Goal: Task Accomplishment & Management: Use online tool/utility

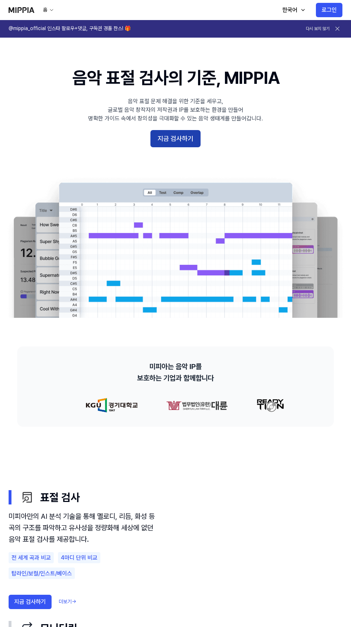
click at [182, 139] on button "지금 검사하기" at bounding box center [175, 138] width 50 height 17
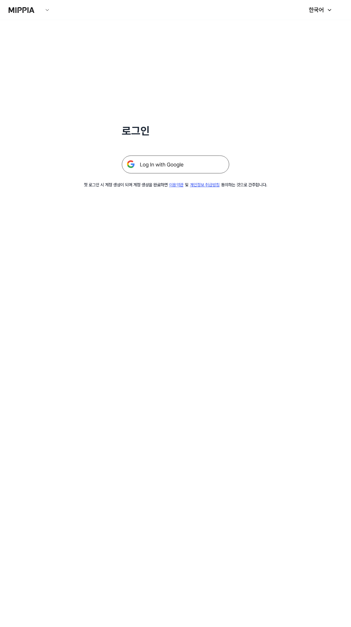
click at [201, 159] on img at bounding box center [175, 164] width 107 height 18
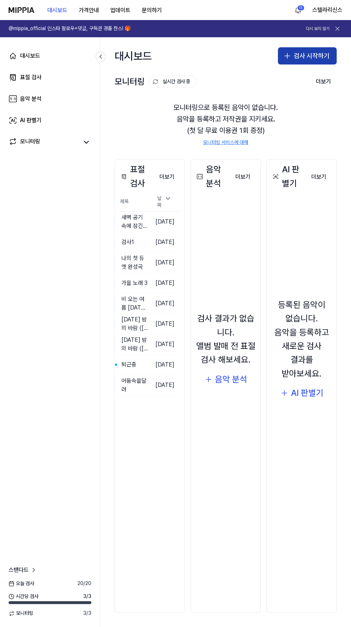
click at [308, 55] on button "검사 시작하기" at bounding box center [307, 55] width 59 height 17
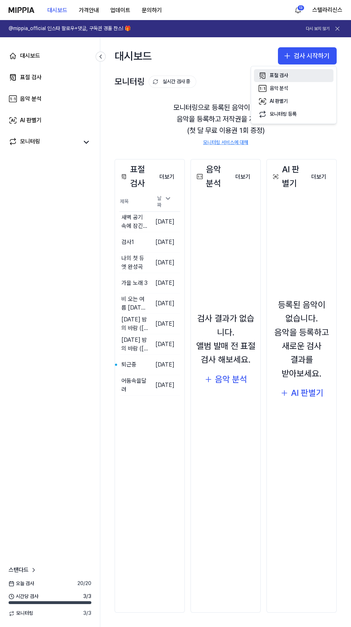
click at [289, 79] on button "표절 검사" at bounding box center [293, 75] width 79 height 13
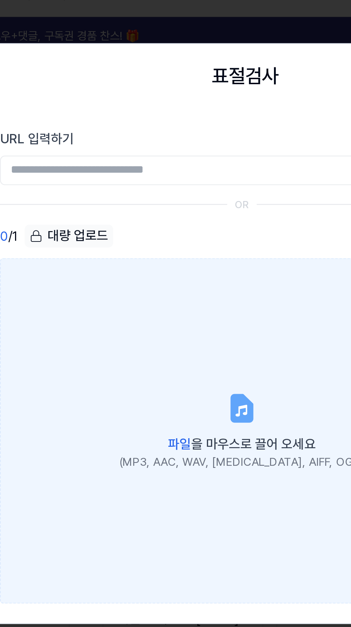
click at [175, 196] on icon at bounding box center [175, 190] width 9 height 11
click at [0, 0] on input "파일 을 마우스로 끌어 오세요 (MP3, AAC, WAV, FLAC, AIFF, OGG)" at bounding box center [0, 0] width 0 height 0
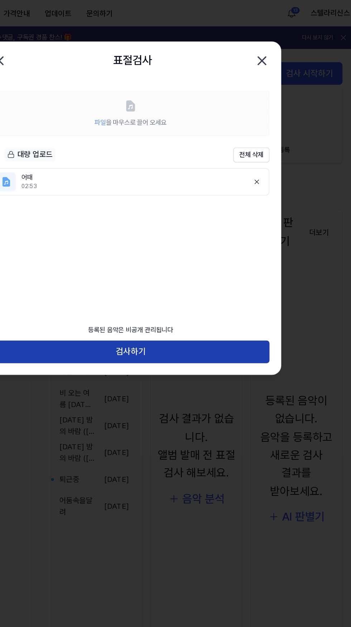
click at [229, 265] on button "검사하기" at bounding box center [175, 267] width 211 height 17
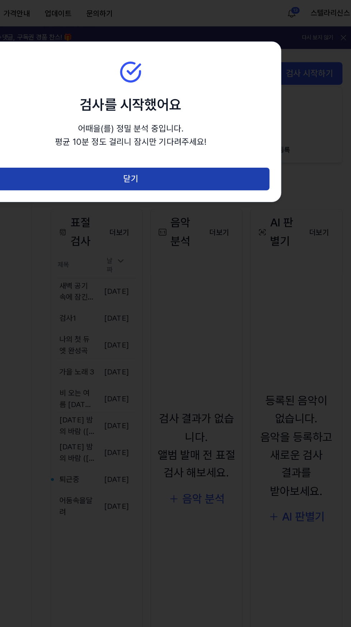
click at [236, 132] on button "닫기" at bounding box center [175, 135] width 211 height 17
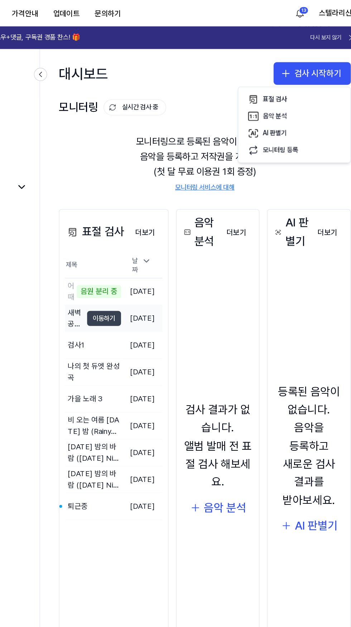
click at [156, 243] on button "이동하기" at bounding box center [149, 241] width 26 height 11
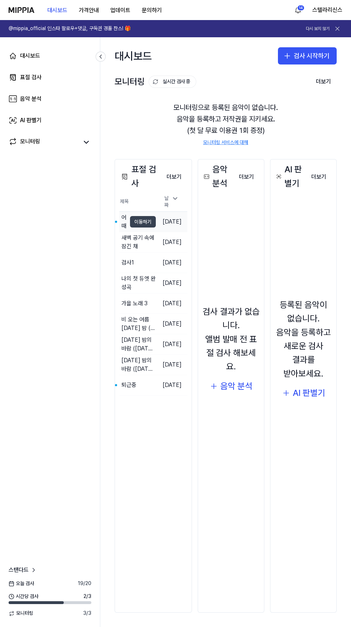
click at [153, 222] on button "이동하기" at bounding box center [143, 221] width 26 height 11
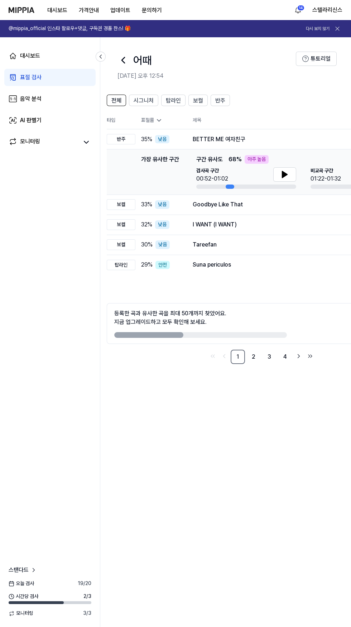
scroll to position [0, 8]
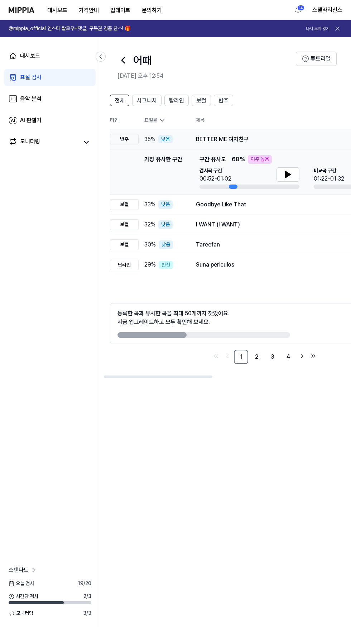
click at [243, 138] on div "BETTER ME 여자친구" at bounding box center [289, 139] width 186 height 9
click at [252, 140] on div "BETTER ME 여자친구" at bounding box center [289, 139] width 186 height 9
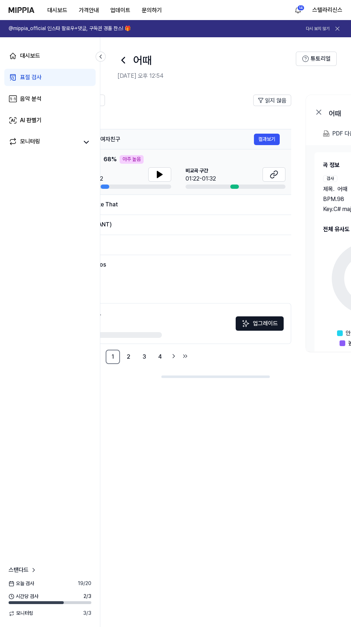
scroll to position [0, 141]
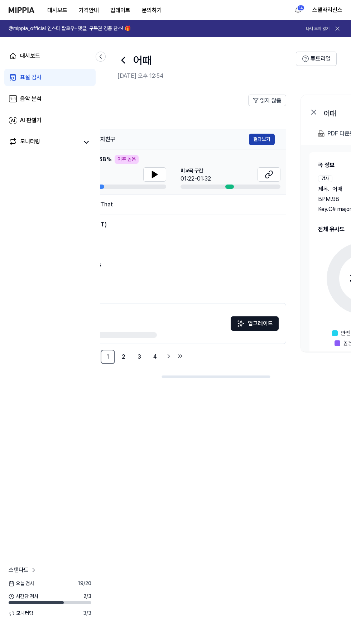
click at [272, 139] on button "결과보기" at bounding box center [262, 139] width 26 height 11
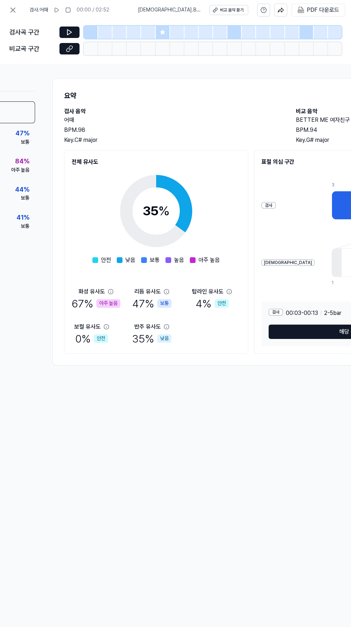
scroll to position [0, 82]
click at [111, 289] on icon at bounding box center [110, 291] width 5 height 5
click at [115, 293] on div "화성 유사도 67 % 아주 높음" at bounding box center [96, 299] width 49 height 24
click at [114, 299] on div "아주 높음" at bounding box center [108, 303] width 24 height 9
click at [115, 292] on div "화성 유사도 67 % 아주 높음" at bounding box center [96, 299] width 49 height 24
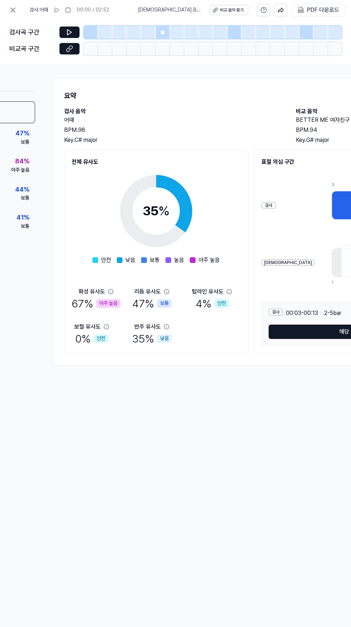
click at [113, 289] on div "화성 유사도 67 % 아주 높음" at bounding box center [96, 299] width 49 height 24
click at [113, 295] on div "화성 유사도 67 % 아주 높음" at bounding box center [96, 299] width 49 height 24
click at [117, 299] on div "아주 높음" at bounding box center [108, 303] width 24 height 9
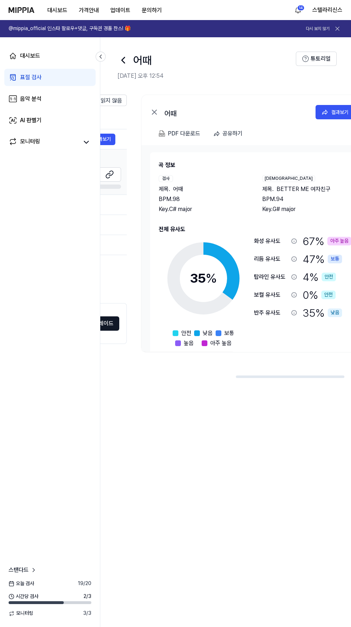
scroll to position [0, 327]
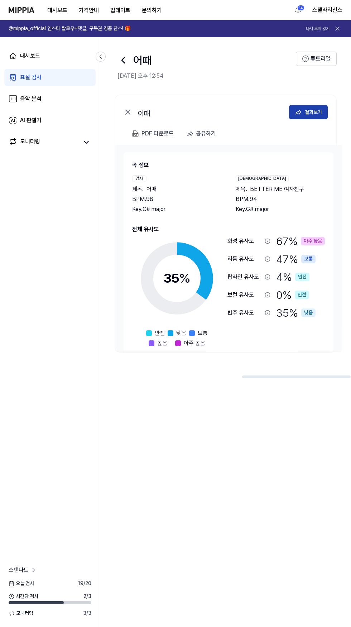
click at [308, 107] on button "결과보기" at bounding box center [308, 112] width 39 height 14
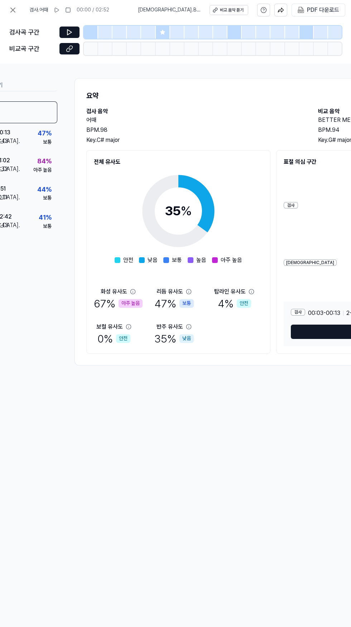
scroll to position [0, 0]
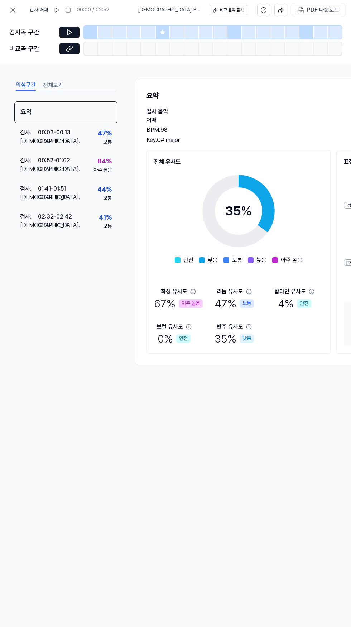
click at [197, 291] on div "화성 유사도 67 % 아주 높음" at bounding box center [178, 299] width 49 height 24
click at [190, 291] on icon at bounding box center [192, 291] width 5 height 5
click at [197, 291] on div "화성 유사도 67 % 아주 높음" at bounding box center [178, 299] width 49 height 24
click at [195, 295] on div "화성 유사도" at bounding box center [178, 291] width 35 height 9
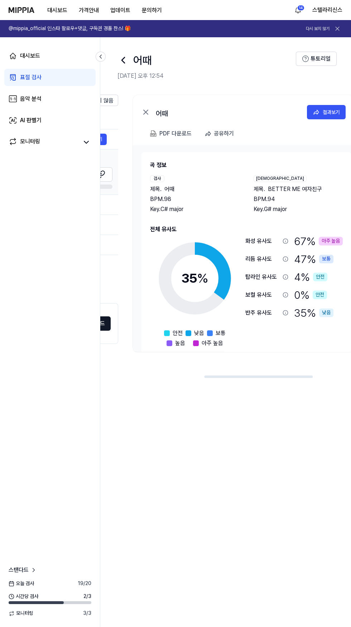
scroll to position [0, 327]
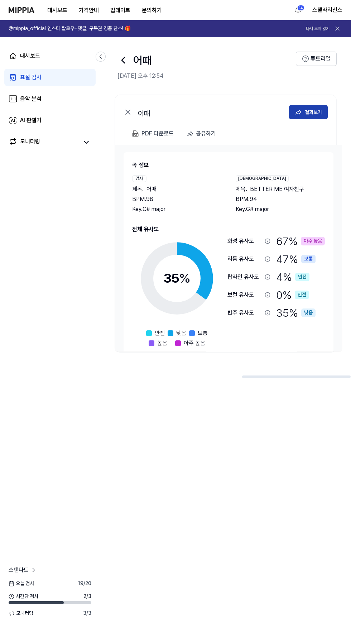
click at [316, 107] on button "결과보기" at bounding box center [308, 112] width 39 height 14
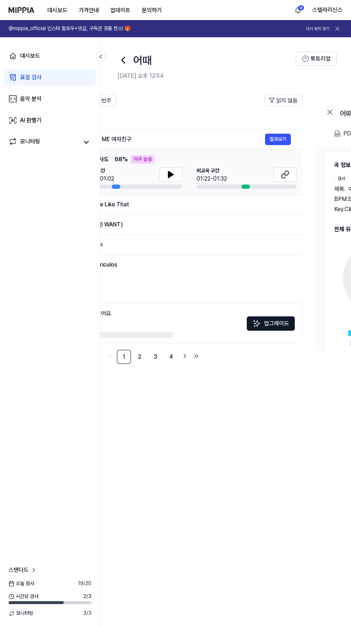
scroll to position [0, 115]
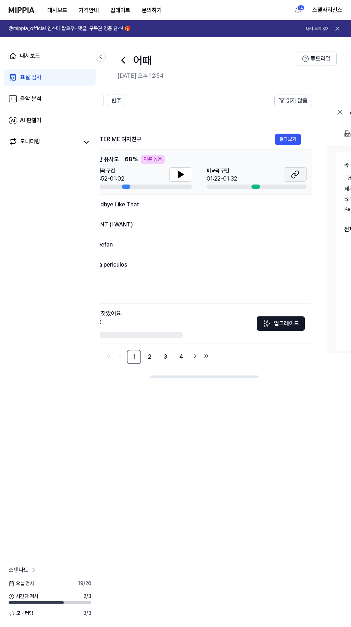
click at [297, 177] on icon at bounding box center [295, 174] width 9 height 9
click at [179, 171] on icon at bounding box center [180, 174] width 5 height 6
click at [294, 175] on icon at bounding box center [295, 174] width 9 height 9
click at [184, 176] on icon at bounding box center [181, 174] width 9 height 9
click at [179, 178] on icon at bounding box center [181, 174] width 9 height 9
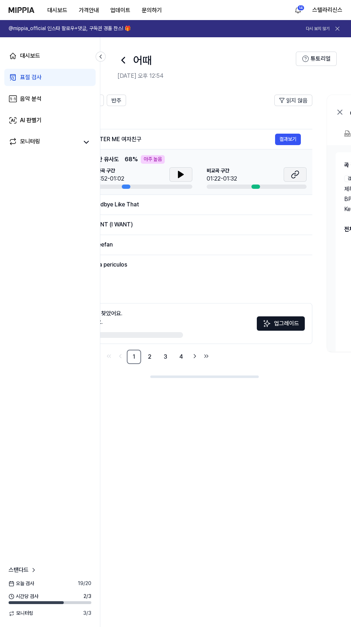
click at [294, 174] on icon at bounding box center [295, 174] width 9 height 9
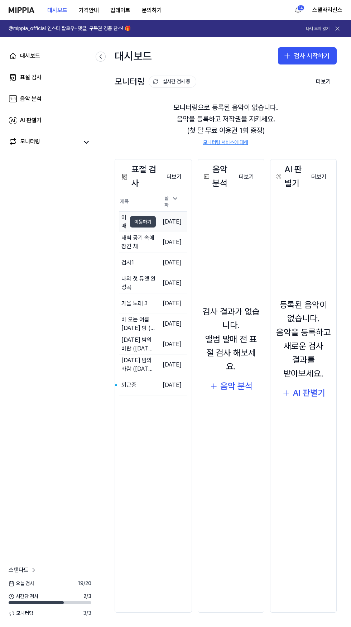
click at [148, 219] on button "이동하기" at bounding box center [143, 221] width 26 height 11
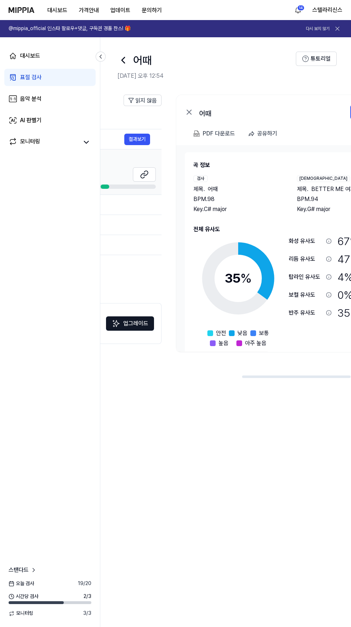
scroll to position [0, 327]
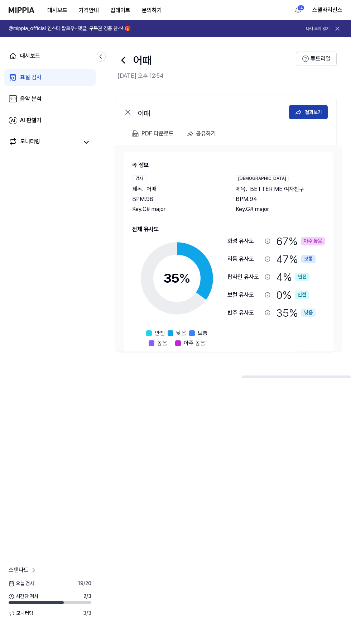
click at [314, 111] on div "결과보기" at bounding box center [313, 112] width 17 height 8
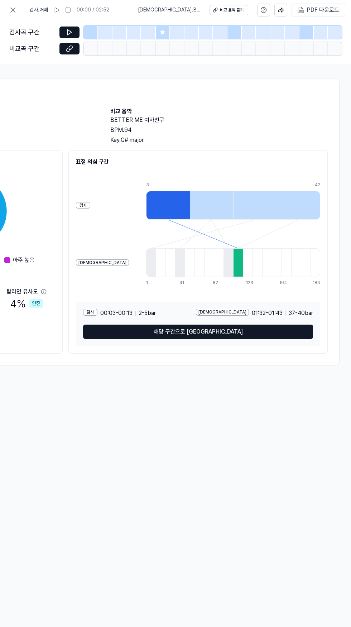
scroll to position [0, 269]
click at [323, 13] on div "PDF 다운로드" at bounding box center [323, 9] width 32 height 9
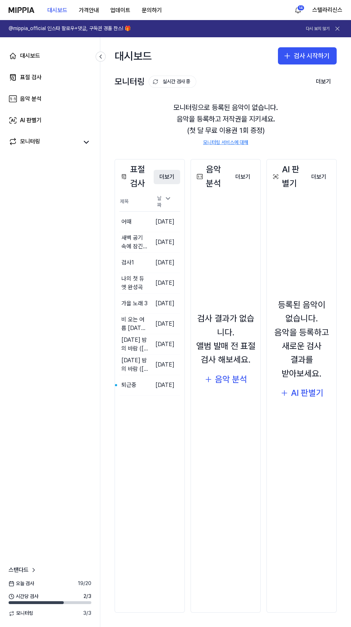
click at [167, 176] on button "더보기" at bounding box center [167, 177] width 26 height 14
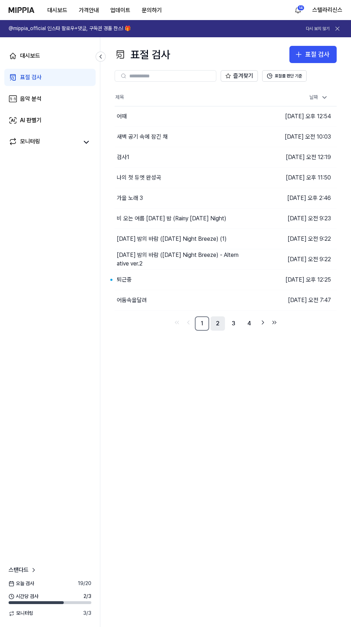
click at [218, 325] on link "2" at bounding box center [218, 323] width 14 height 14
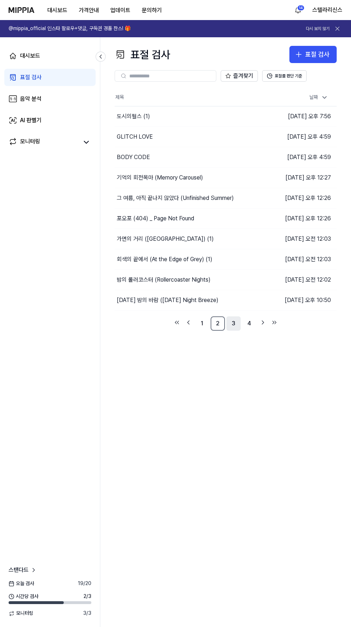
click at [233, 323] on link "3" at bounding box center [233, 323] width 14 height 14
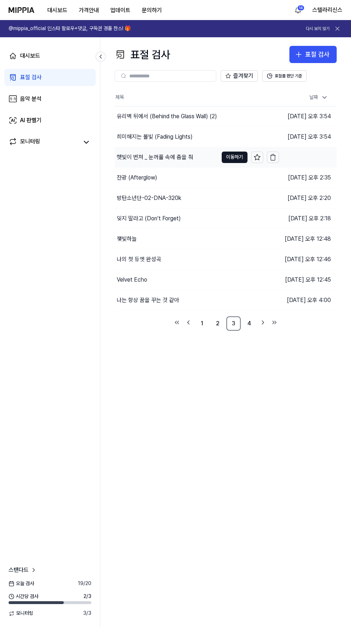
click at [139, 160] on div "햇빛이 번져 _ 눈꺼풀 속에 춤을 춰" at bounding box center [155, 157] width 76 height 9
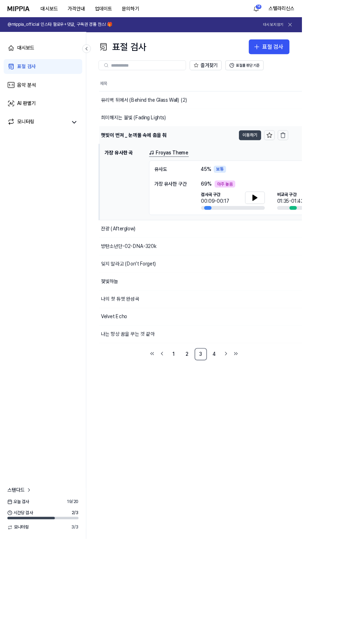
click at [290, 157] on button "이동하기" at bounding box center [291, 156] width 26 height 11
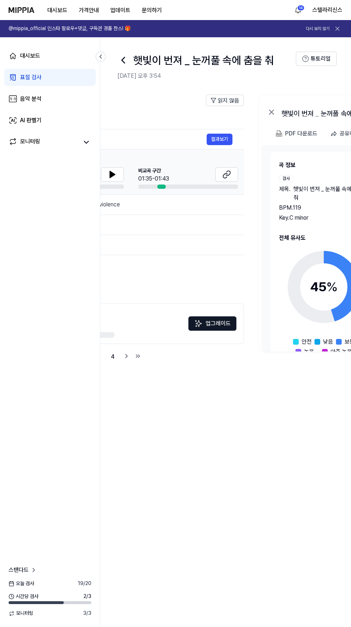
scroll to position [0, 184]
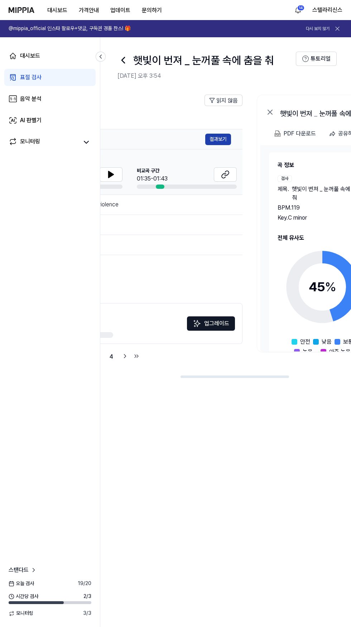
click at [219, 138] on button "결과보기" at bounding box center [218, 139] width 26 height 11
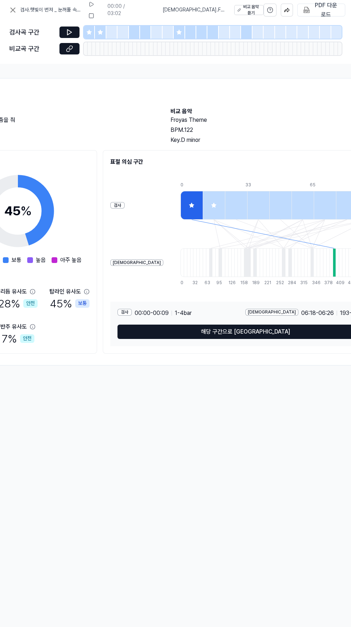
scroll to position [0, 201]
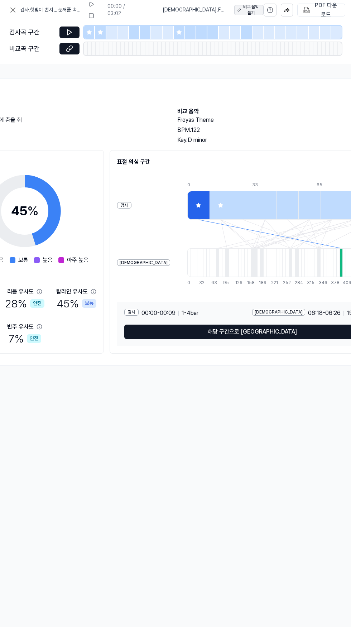
click at [243, 11] on div "비교 음악 듣기" at bounding box center [251, 10] width 16 height 12
click at [243, 6] on div "비교 음악 듣기" at bounding box center [251, 10] width 16 height 12
click at [67, 30] on icon at bounding box center [69, 32] width 4 height 5
click at [69, 32] on icon at bounding box center [69, 32] width 7 height 7
click at [91, 8] on button at bounding box center [91, 4] width 11 height 11
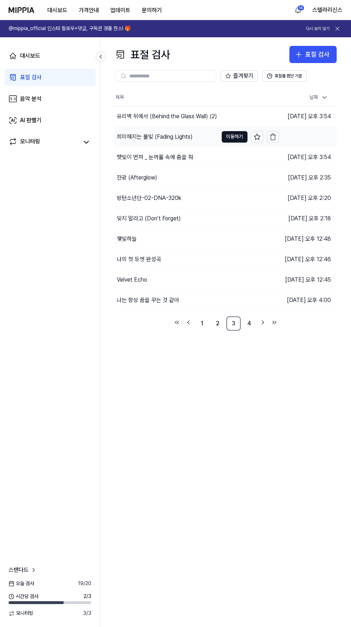
click at [139, 137] on div "희미해지는 불빛 (Fading Lights)" at bounding box center [155, 136] width 76 height 9
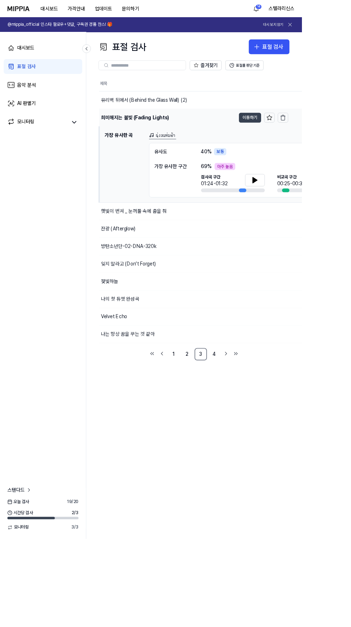
click at [289, 136] on button "이동하기" at bounding box center [291, 136] width 26 height 11
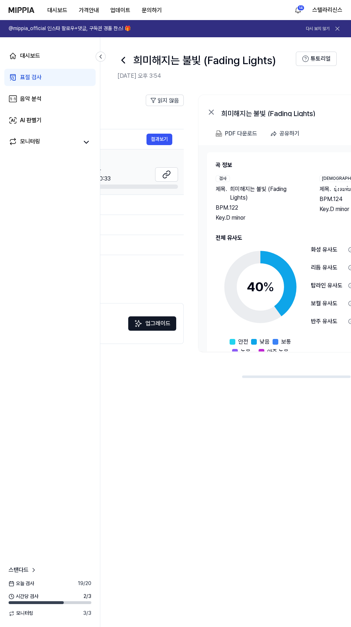
scroll to position [0, 327]
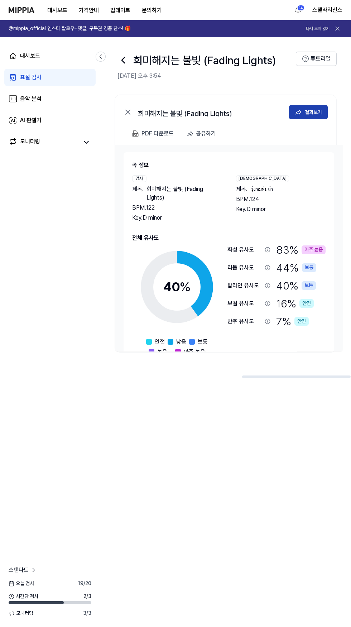
click at [300, 114] on icon at bounding box center [298, 111] width 7 height 7
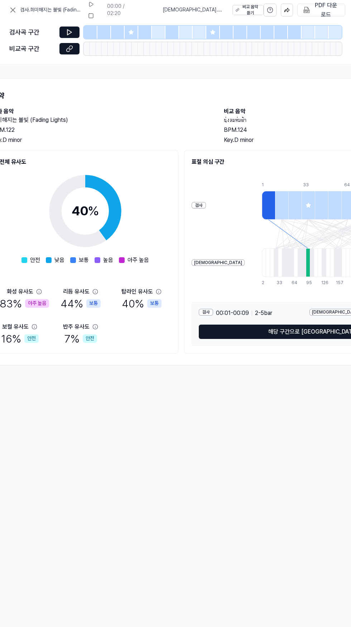
scroll to position [0, 0]
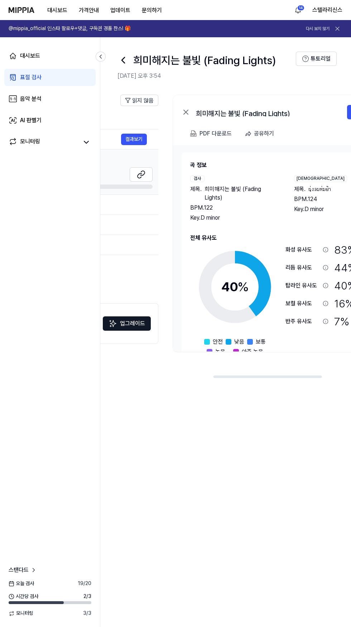
scroll to position [0, 327]
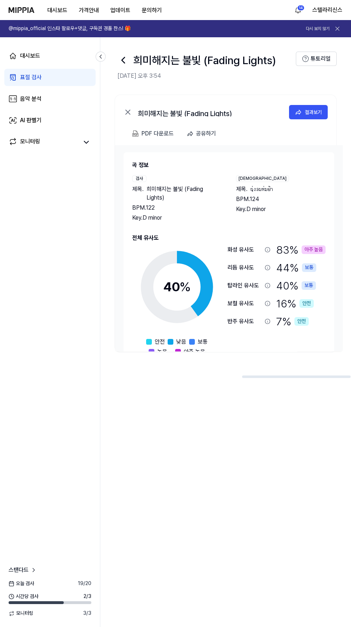
click at [267, 249] on icon at bounding box center [267, 249] width 5 height 5
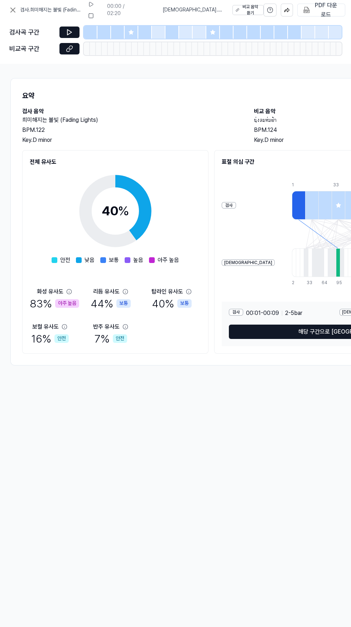
scroll to position [0, 271]
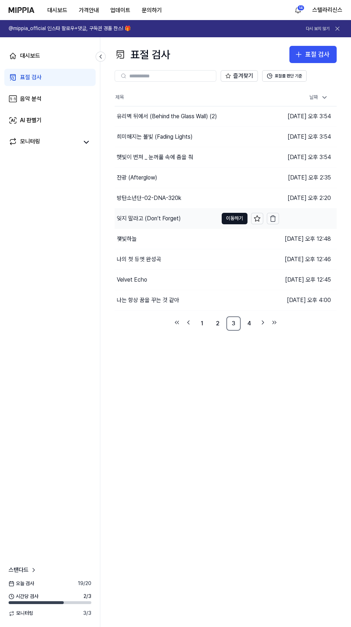
click at [126, 221] on div "잊지 말라고 (Don’t Forget)" at bounding box center [149, 218] width 64 height 9
